Goal: Navigation & Orientation: Find specific page/section

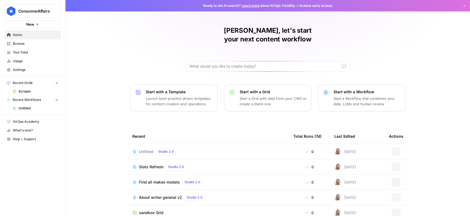
click at [30, 51] on span "Your Data" at bounding box center [36, 52] width 46 height 5
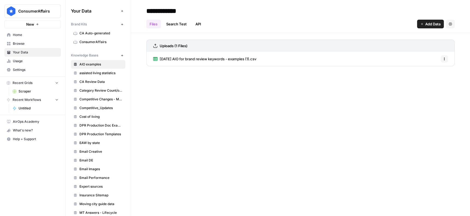
click at [40, 35] on span "Home" at bounding box center [36, 34] width 46 height 5
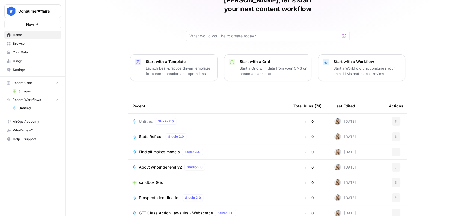
scroll to position [35, 0]
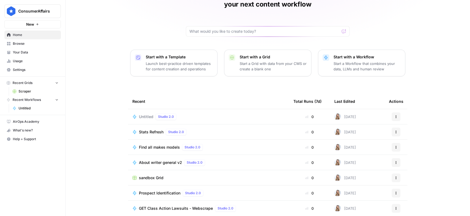
click at [27, 41] on span "Browse" at bounding box center [36, 43] width 46 height 5
